Goal: Task Accomplishment & Management: Manage account settings

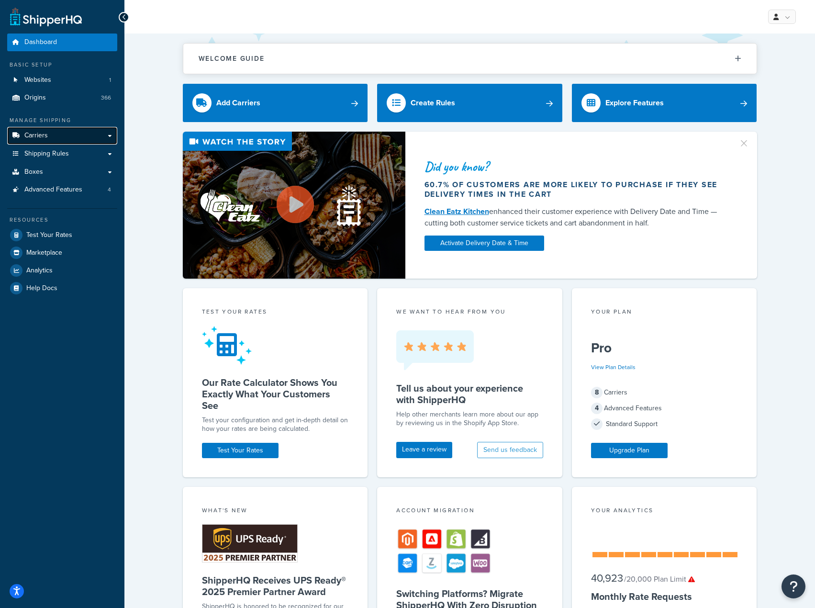
click at [67, 137] on link "Carriers" at bounding box center [62, 136] width 110 height 18
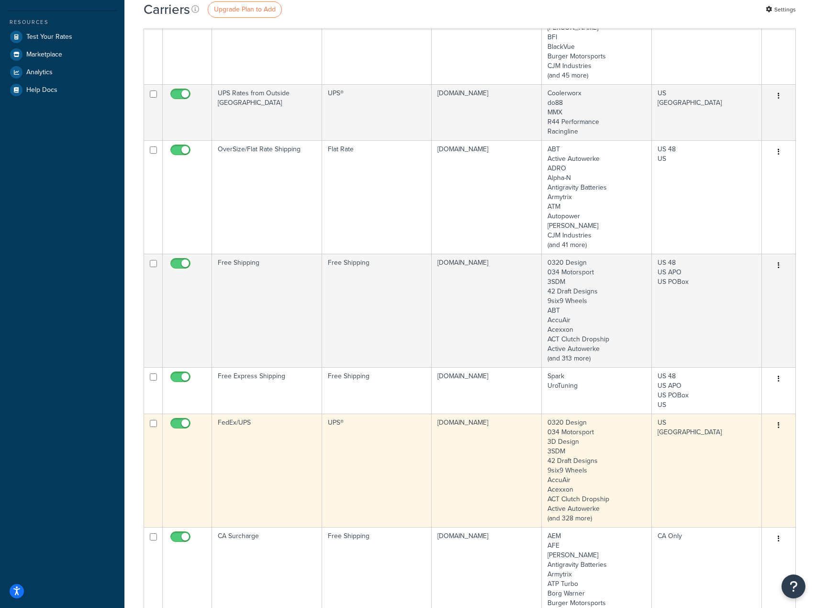
scroll to position [287, 0]
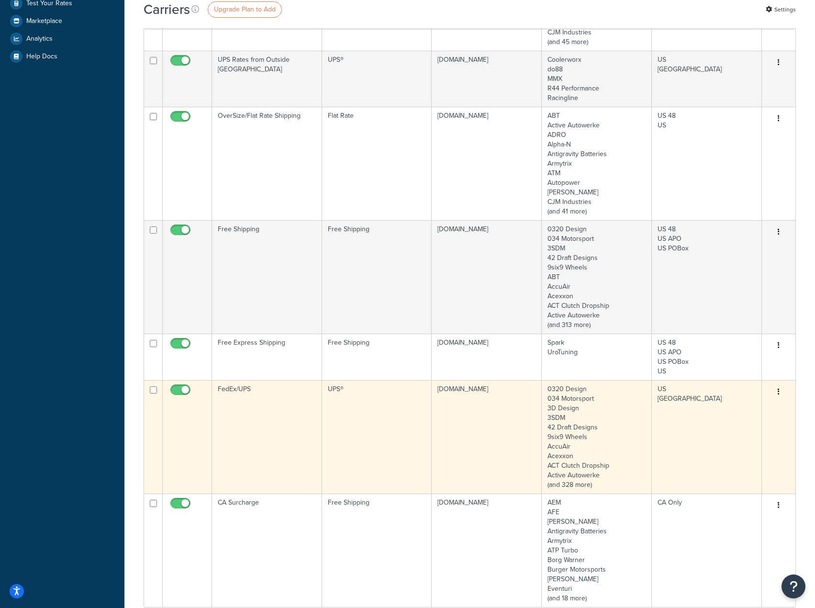
click at [283, 435] on td "FedEx/UPS" at bounding box center [267, 436] width 110 height 113
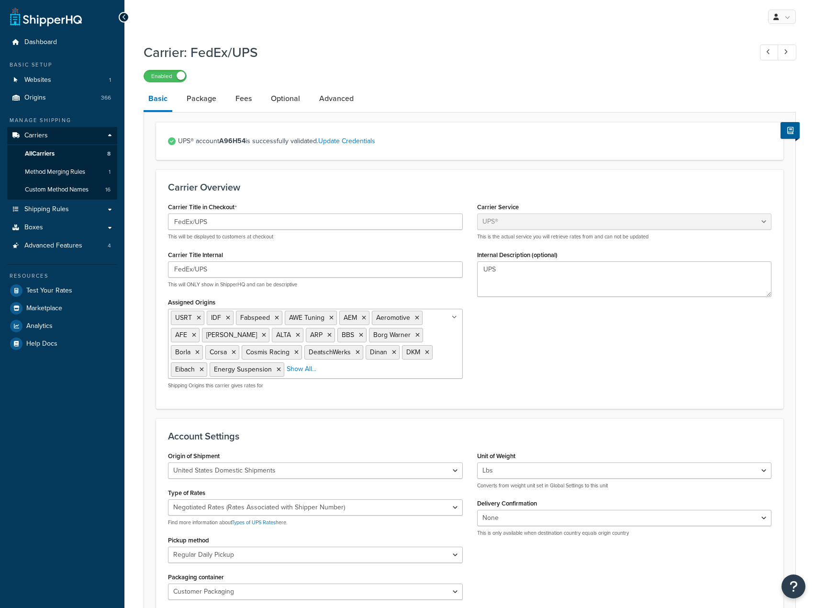
select select "ups"
click at [87, 192] on span "Custom Method Names" at bounding box center [57, 190] width 64 height 8
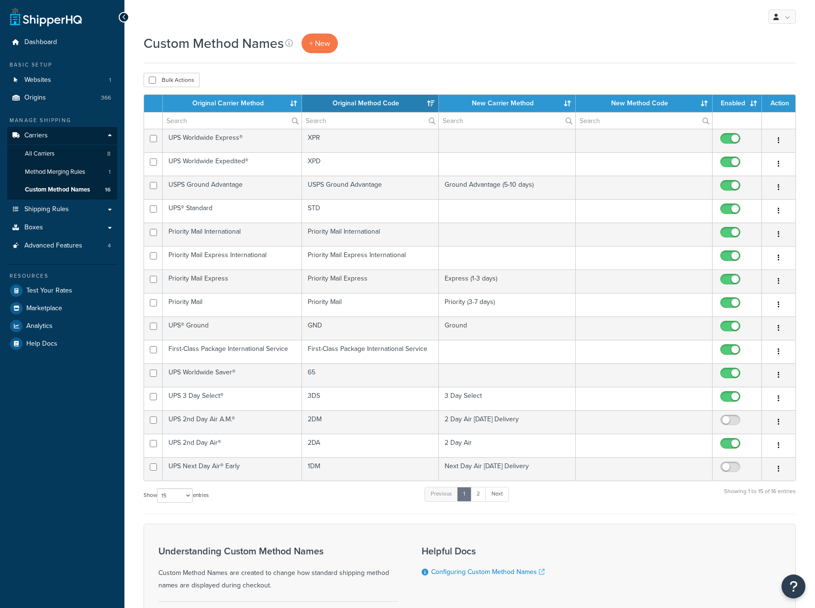
select select "15"
click at [499, 490] on link "Next" at bounding box center [496, 494] width 23 height 14
